Goal: Information Seeking & Learning: Learn about a topic

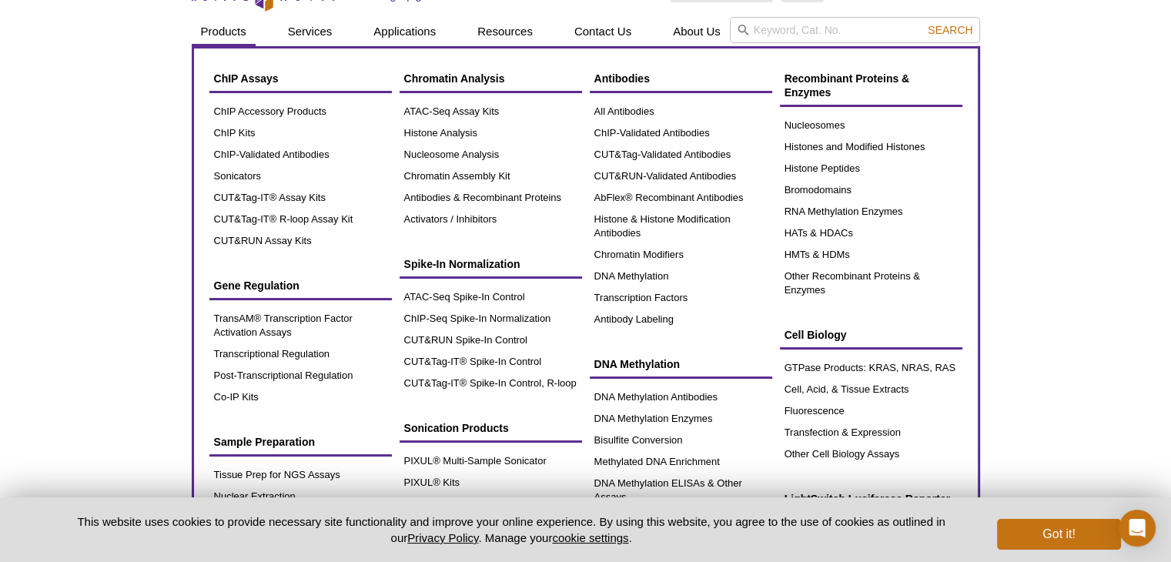
scroll to position [31, 0]
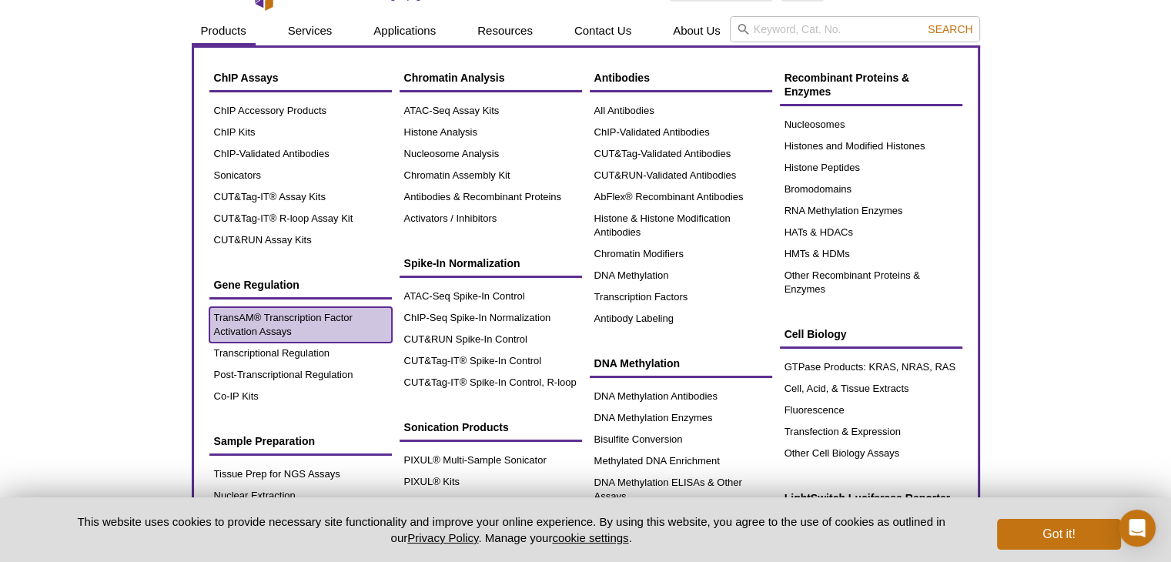
click at [268, 320] on link "TransAM® Transcription Factor Activation Assays" at bounding box center [300, 324] width 182 height 35
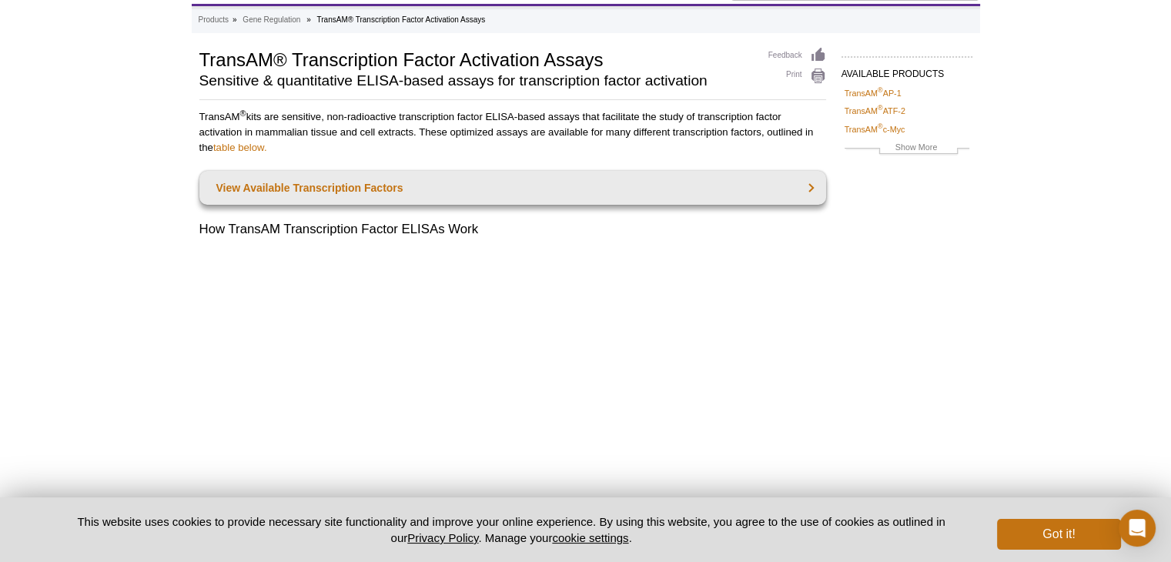
scroll to position [114, 0]
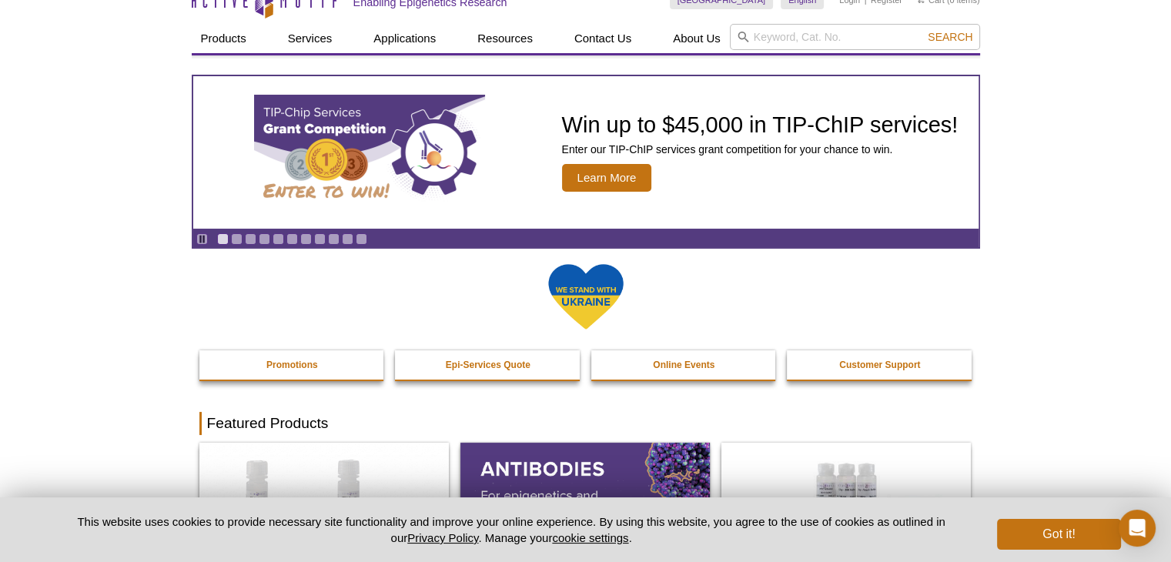
scroll to position [31, 0]
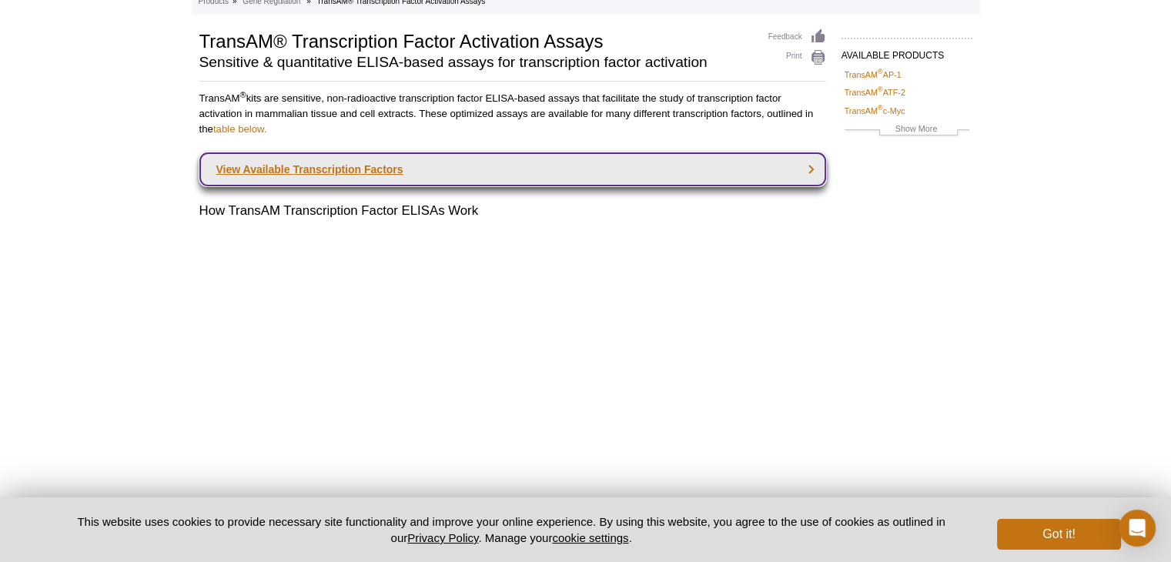
click at [340, 181] on link "View Available Transcription Factors" at bounding box center [512, 169] width 627 height 34
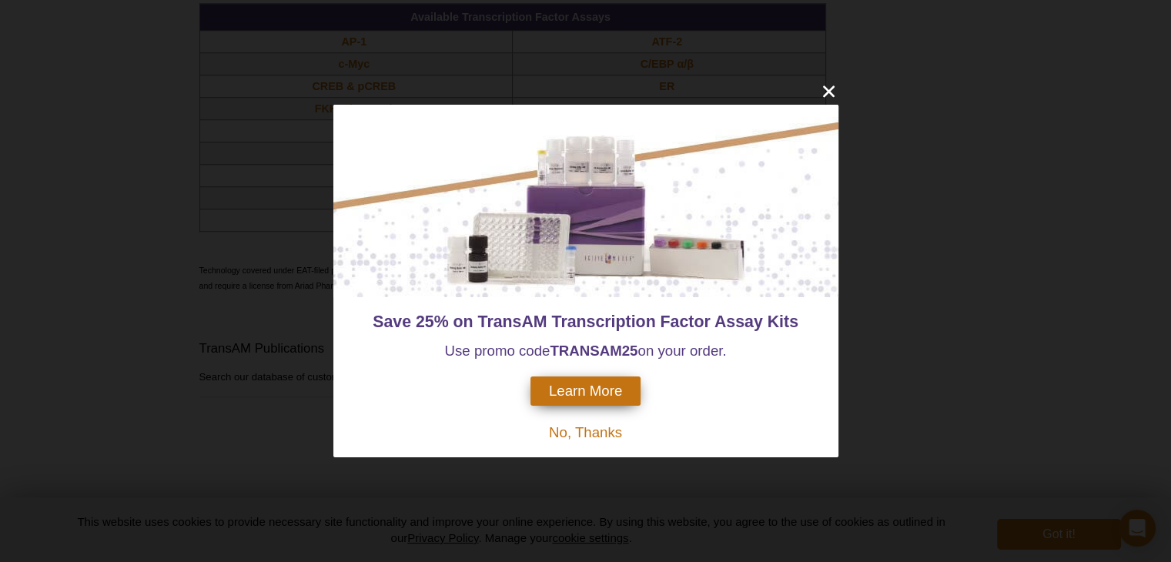
scroll to position [1213, 0]
click at [827, 83] on icon "close" at bounding box center [828, 91] width 19 height 19
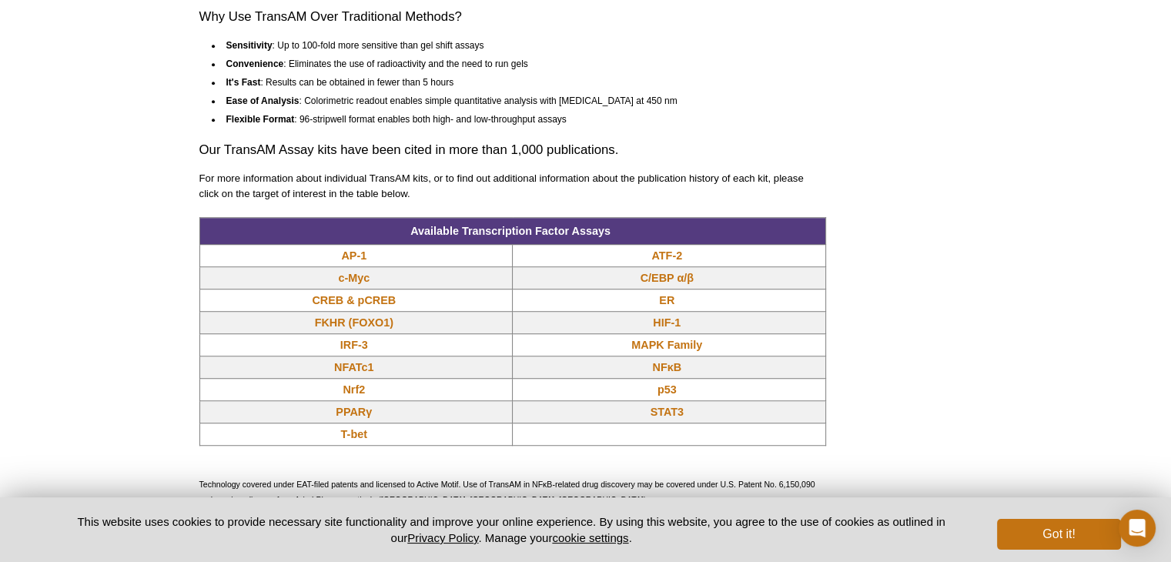
scroll to position [1001, 0]
click at [787, 159] on h3 "Our TransAM Assay kits have been cited in more than 1,000 publications." at bounding box center [512, 150] width 627 height 18
click at [356, 308] on link "CREB & pCREB" at bounding box center [354, 299] width 84 height 15
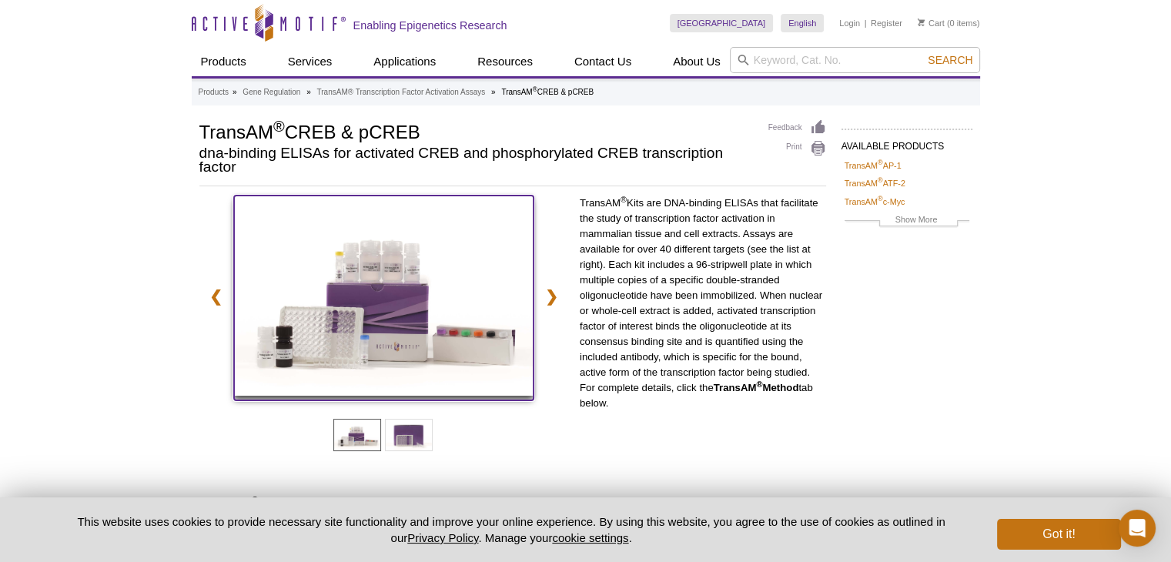
click at [406, 206] on img at bounding box center [383, 296] width 299 height 200
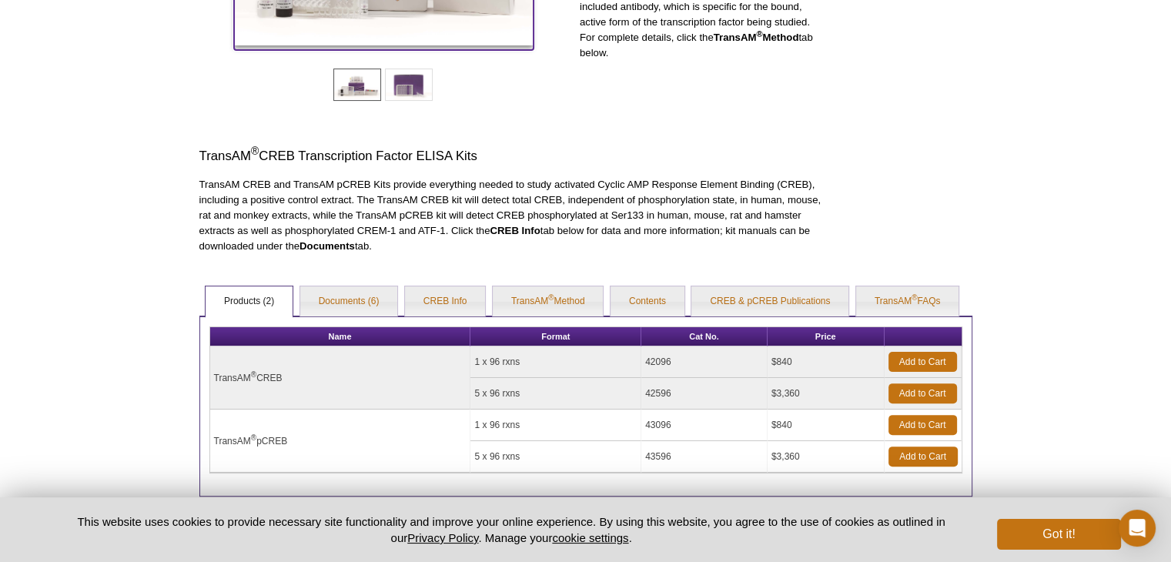
scroll to position [351, 0]
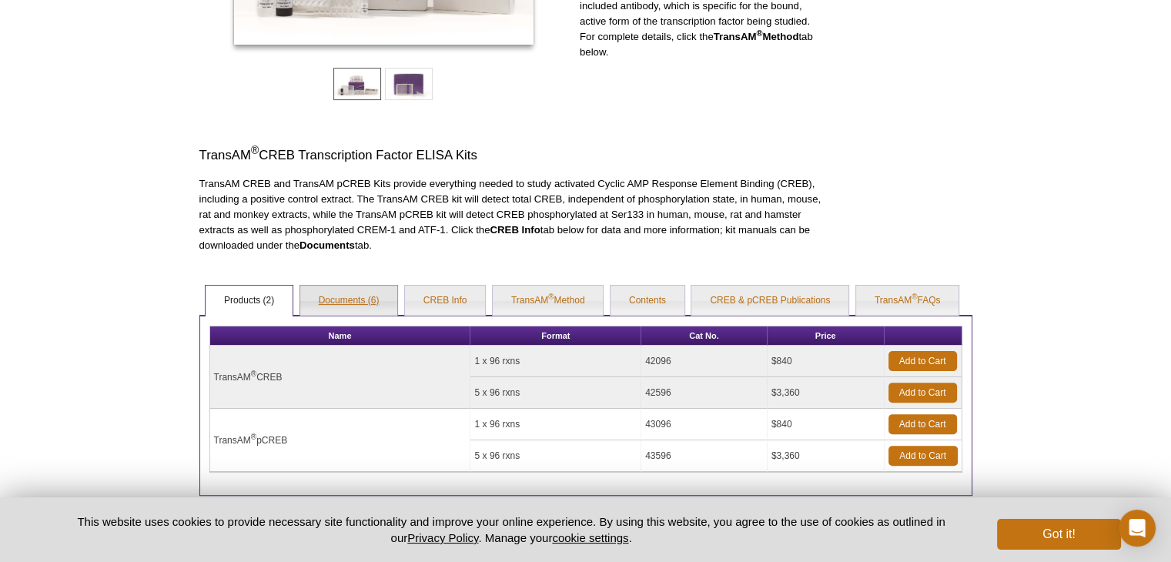
click at [373, 301] on link "Documents (6)" at bounding box center [349, 301] width 98 height 31
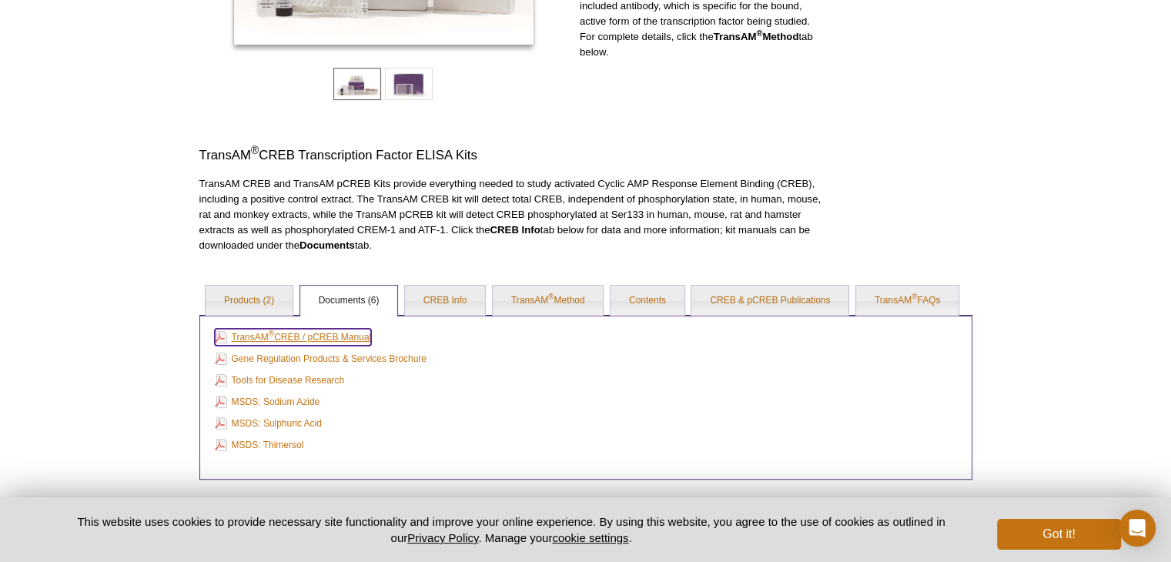
click at [290, 332] on link "TransAM ® CREB / pCREB Manual" at bounding box center [293, 337] width 157 height 17
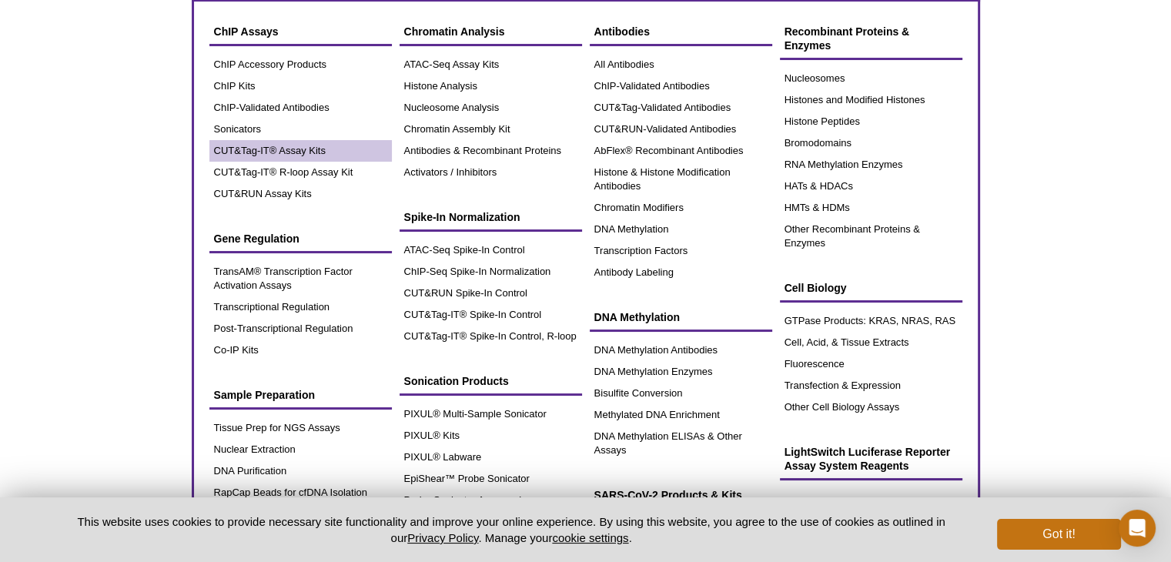
scroll to position [79, 0]
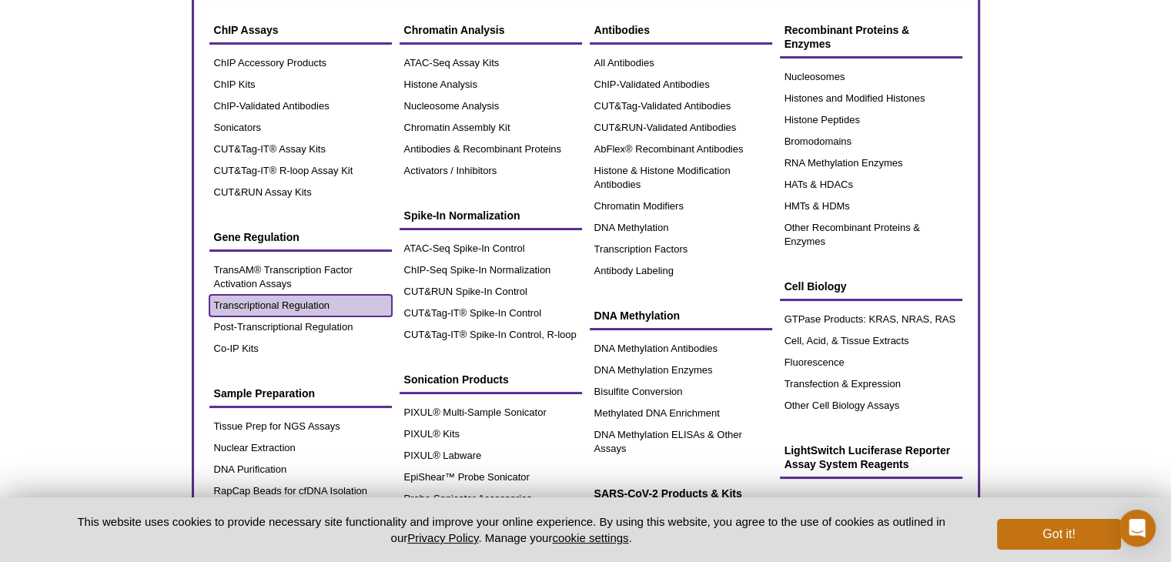
click at [266, 310] on link "Transcriptional Regulation" at bounding box center [300, 306] width 182 height 22
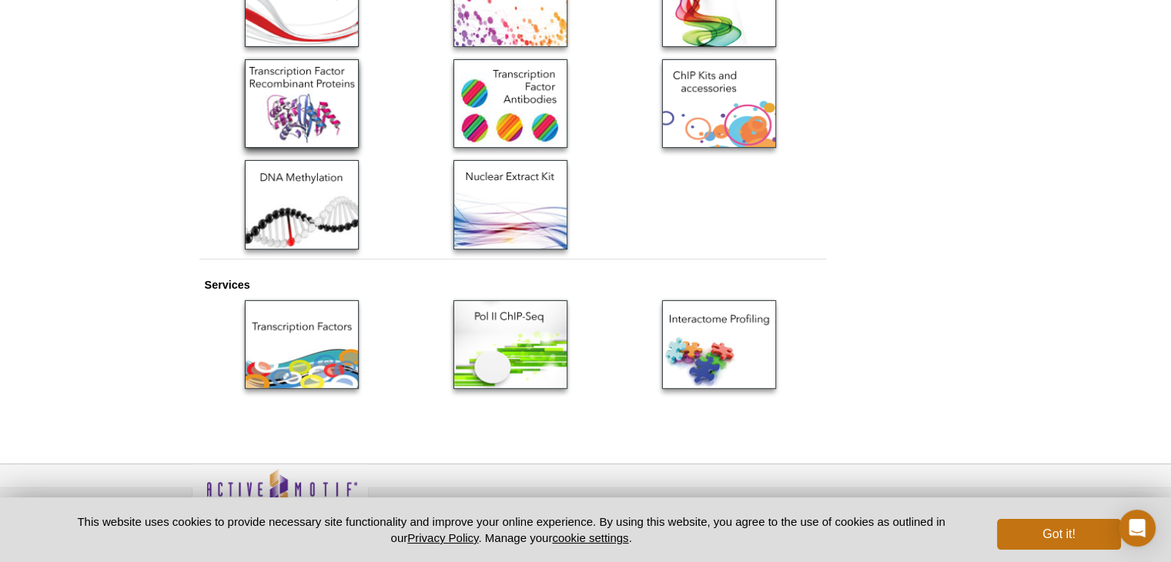
scroll to position [345, 0]
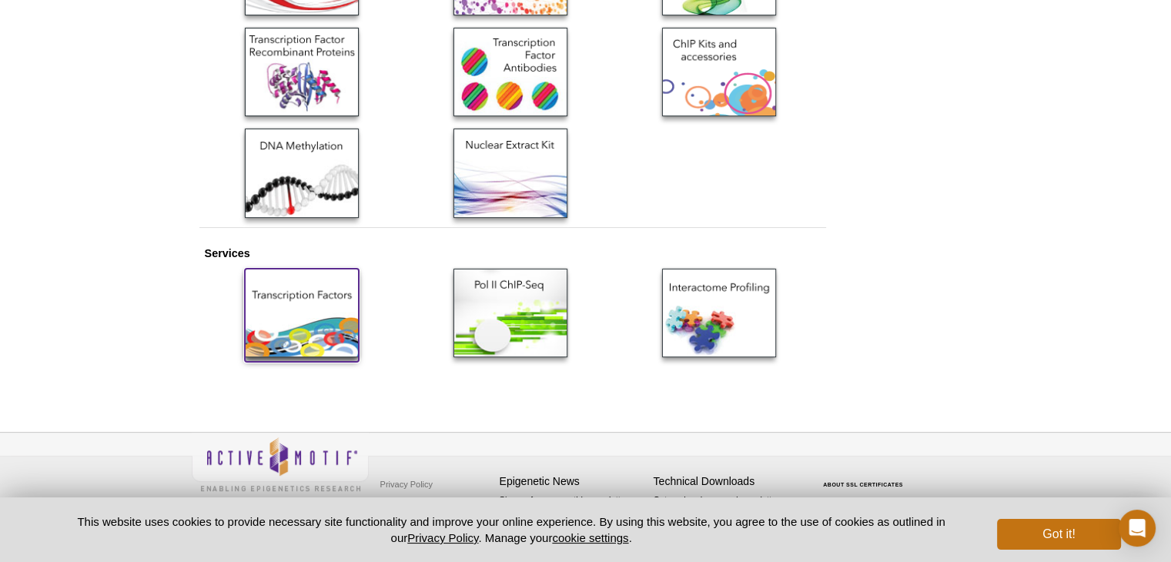
click at [316, 307] on img at bounding box center [302, 313] width 114 height 89
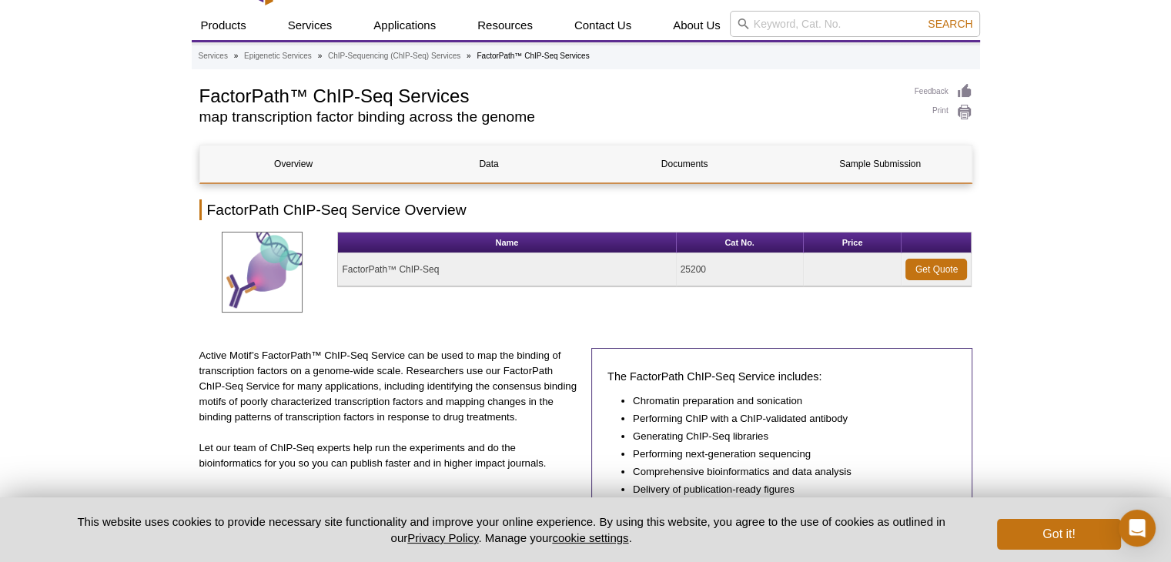
scroll to position [37, 0]
